Goal: Information Seeking & Learning: Check status

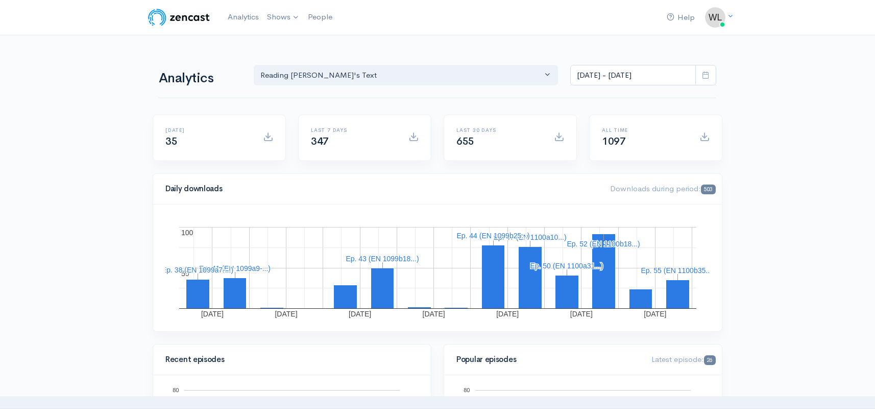
click at [706, 77] on icon at bounding box center [706, 75] width 8 height 8
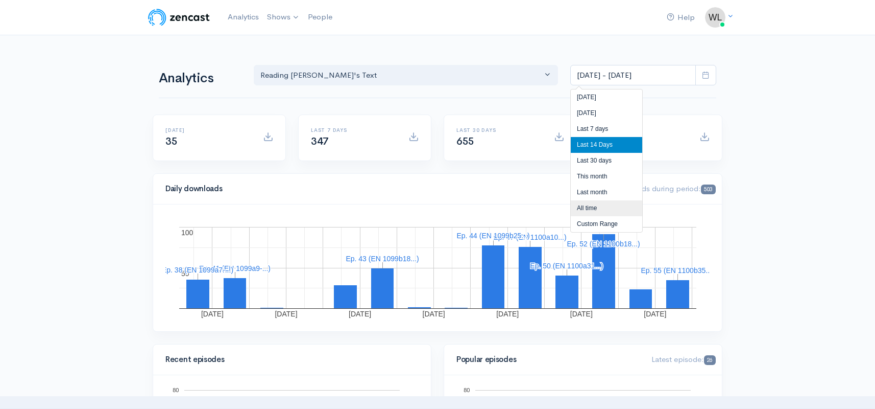
click at [593, 207] on li "All time" at bounding box center [606, 208] width 71 height 16
type input "[DATE] - [DATE]"
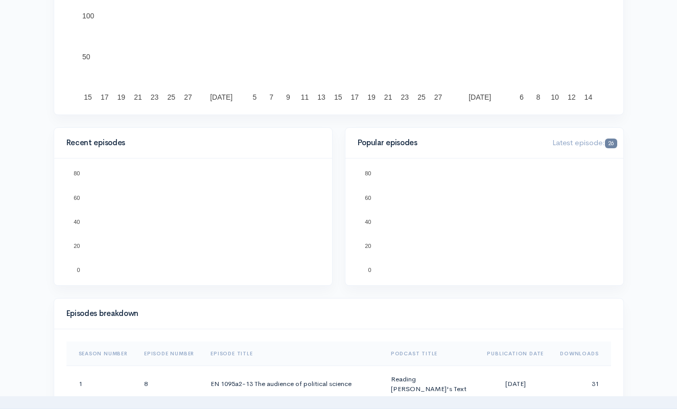
scroll to position [217, 0]
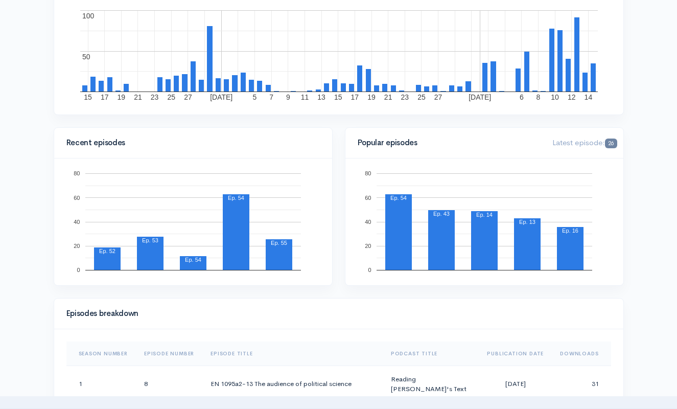
click at [510, 316] on h4 "Episodes breakdown" at bounding box center [335, 313] width 538 height 9
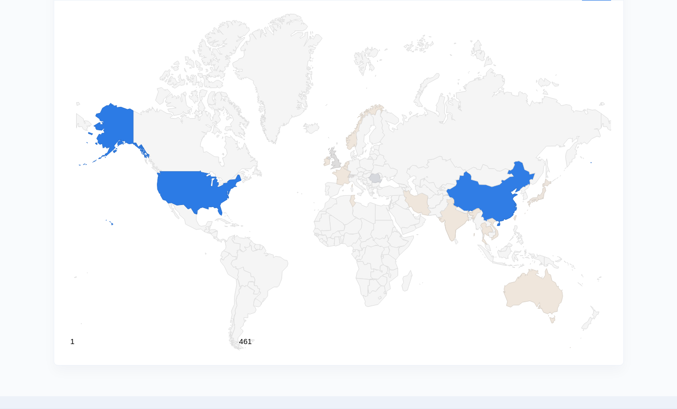
scroll to position [1044, 0]
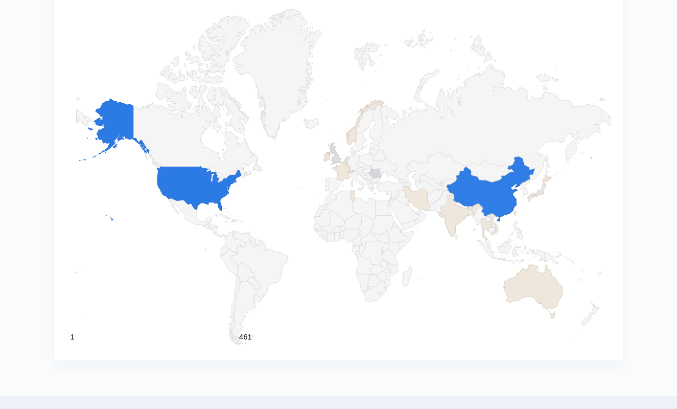
click at [615, 227] on div "1 1 461 461 [GEOGRAPHIC_DATA]" at bounding box center [338, 178] width 569 height 364
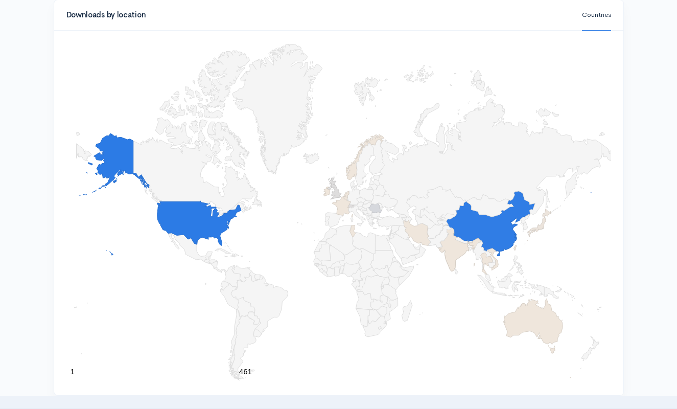
scroll to position [1009, 0]
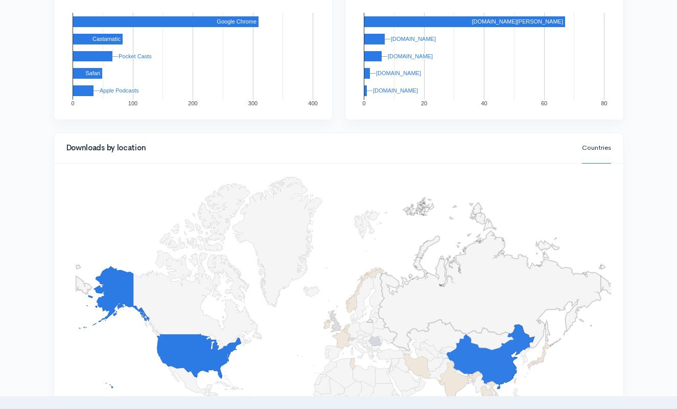
click at [491, 259] on icon "A chart." at bounding box center [489, 290] width 223 height 119
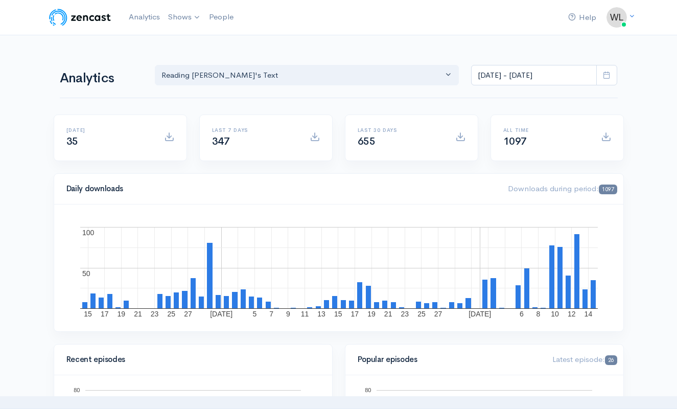
scroll to position [0, 0]
click at [137, 14] on link "Analytics" at bounding box center [144, 17] width 39 height 22
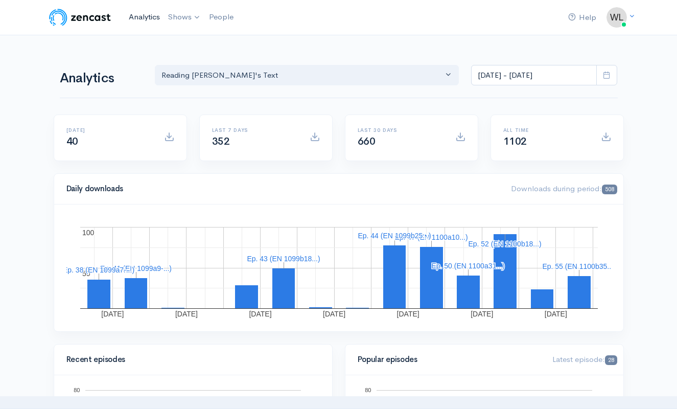
click at [149, 18] on link "Analytics" at bounding box center [144, 17] width 39 height 22
click at [606, 71] on icon at bounding box center [607, 75] width 8 height 8
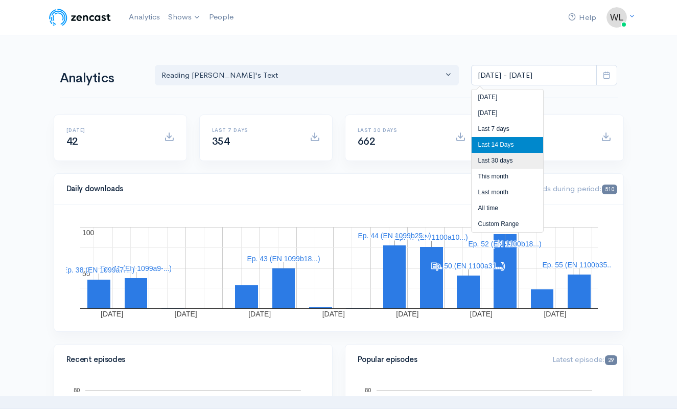
click at [509, 165] on li "Last 30 days" at bounding box center [506, 161] width 71 height 16
type input "[DATE] - [DATE]"
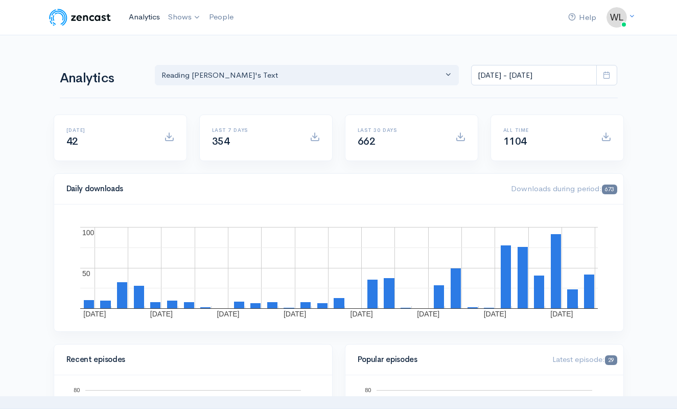
click at [136, 16] on link "Analytics" at bounding box center [144, 17] width 39 height 22
